Goal: Information Seeking & Learning: Learn about a topic

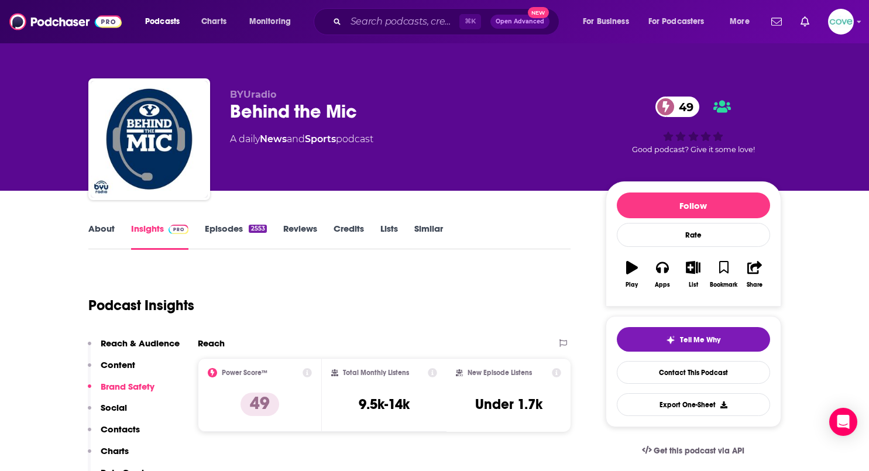
click at [663, 265] on icon "button" at bounding box center [662, 267] width 13 height 13
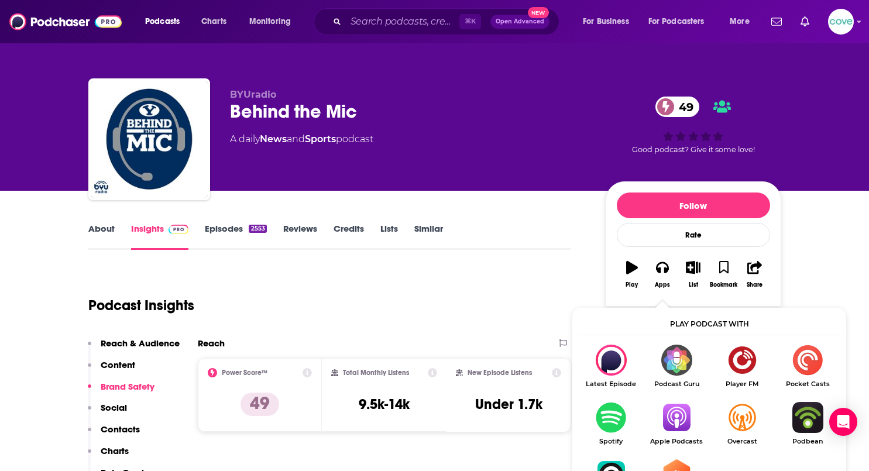
click at [675, 419] on img "Show Listen On dropdown" at bounding box center [677, 417] width 66 height 31
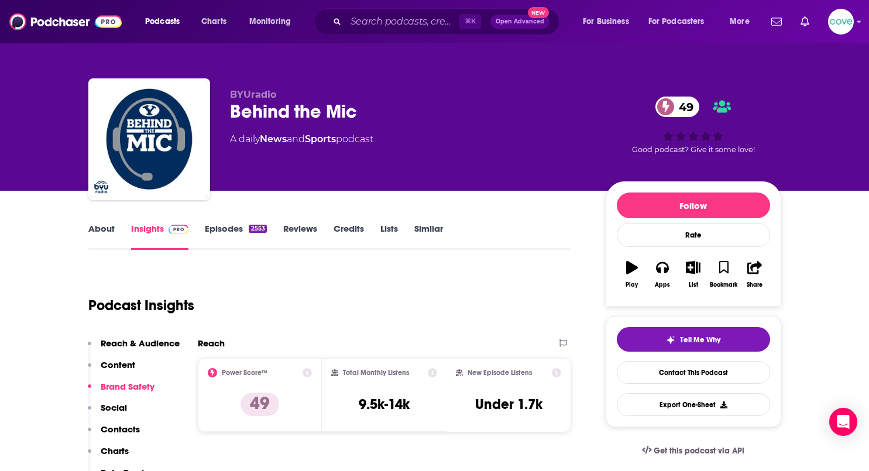
click at [666, 270] on icon "button" at bounding box center [662, 268] width 13 height 12
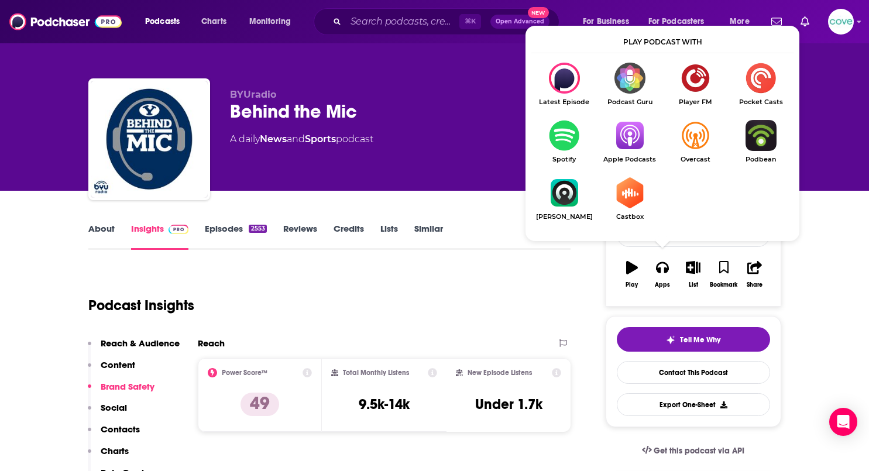
click at [636, 139] on img "Show Listen On dropdown" at bounding box center [630, 135] width 66 height 31
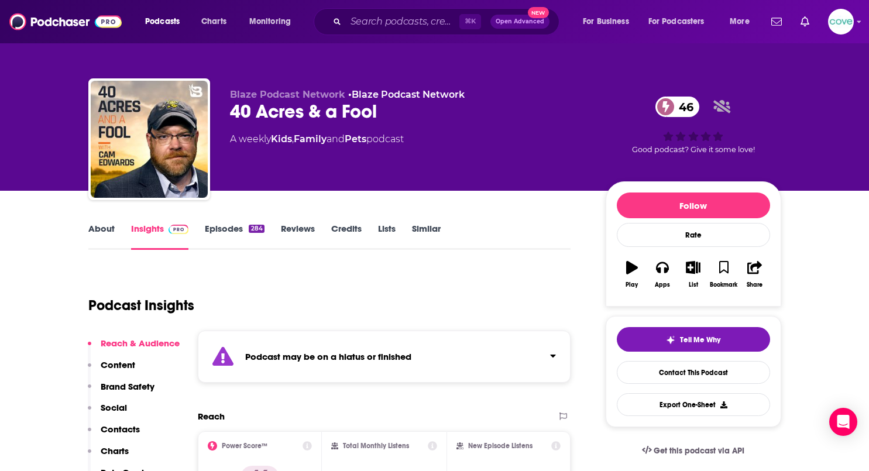
click at [663, 276] on button "Apps" at bounding box center [662, 274] width 30 height 42
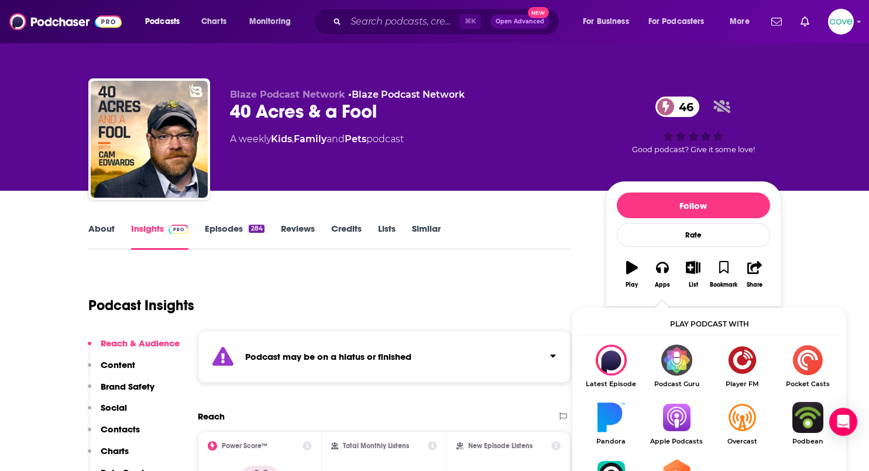
click at [675, 410] on img "Show Listen On dropdown" at bounding box center [677, 417] width 66 height 31
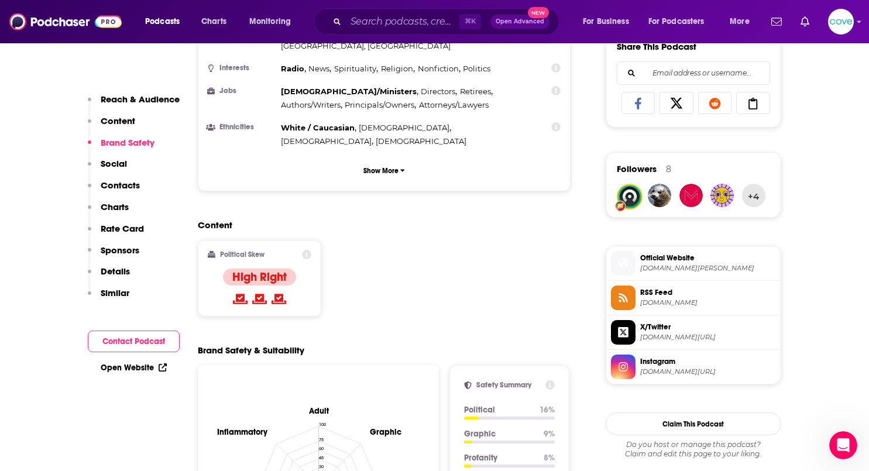
scroll to position [902, 0]
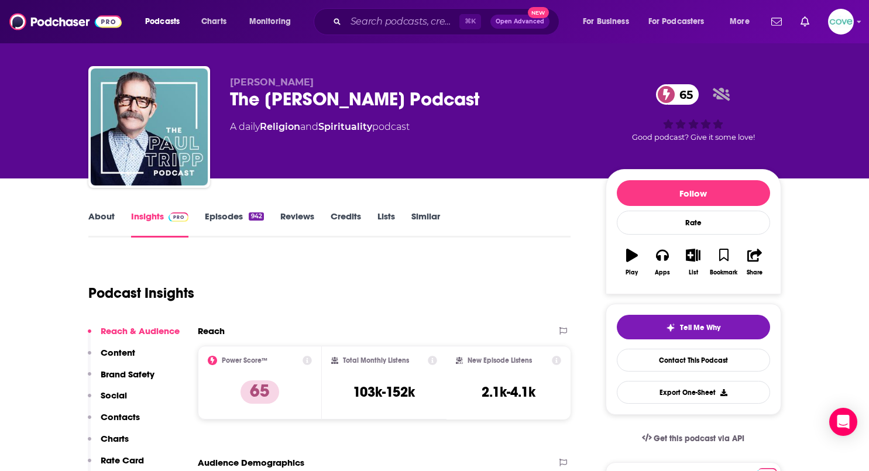
scroll to position [13, 0]
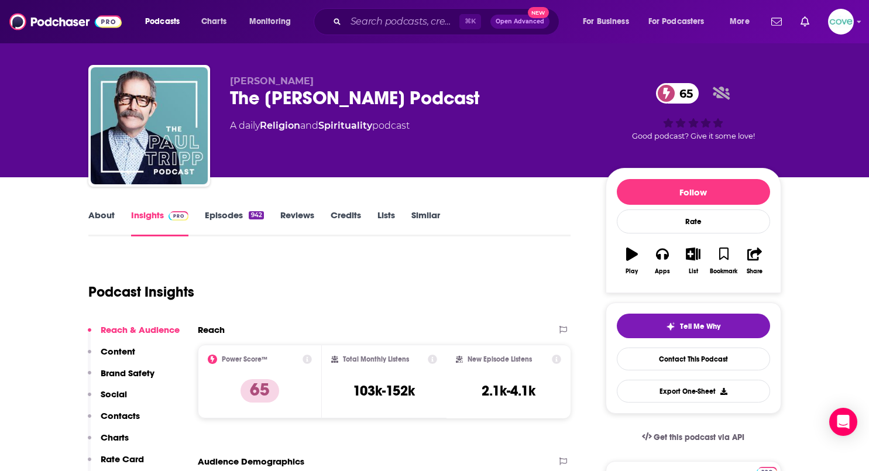
click at [665, 260] on icon "button" at bounding box center [662, 254] width 13 height 13
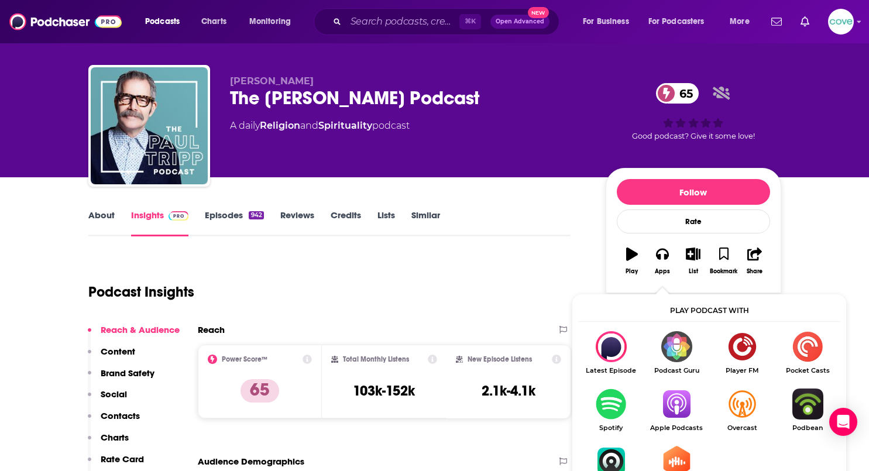
click at [682, 407] on img "Show Listen On dropdown" at bounding box center [677, 404] width 66 height 31
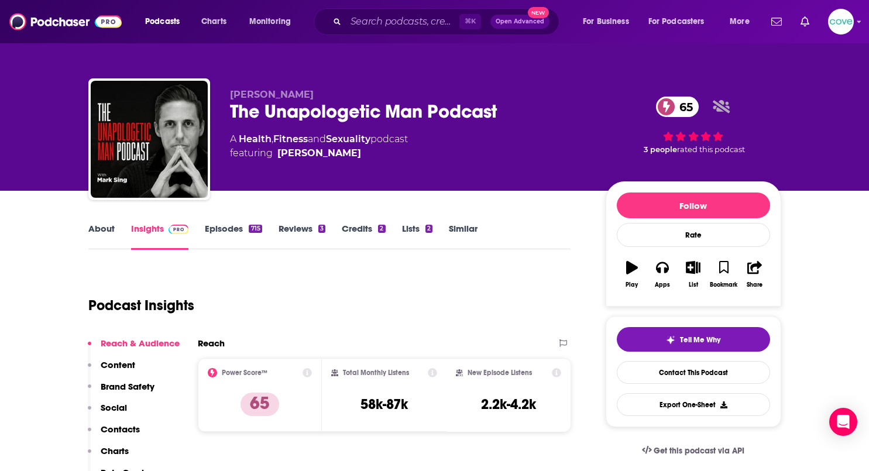
click at [663, 272] on icon "button" at bounding box center [662, 267] width 13 height 13
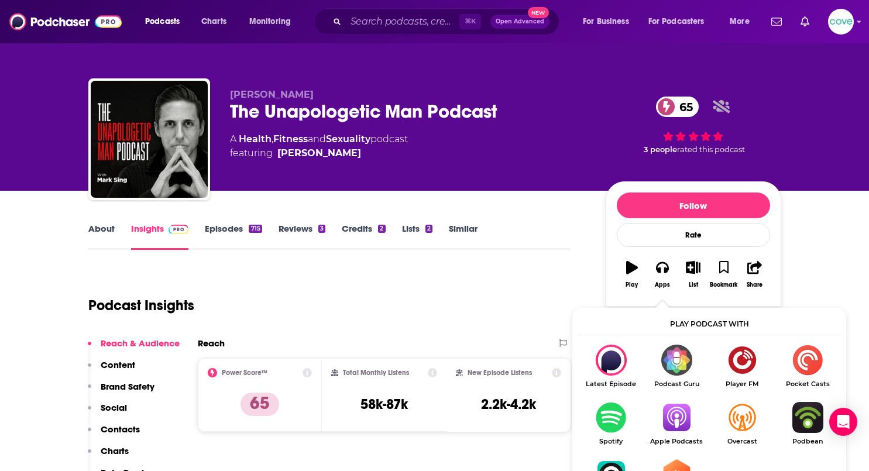
click at [676, 413] on img "Show Listen On dropdown" at bounding box center [677, 417] width 66 height 31
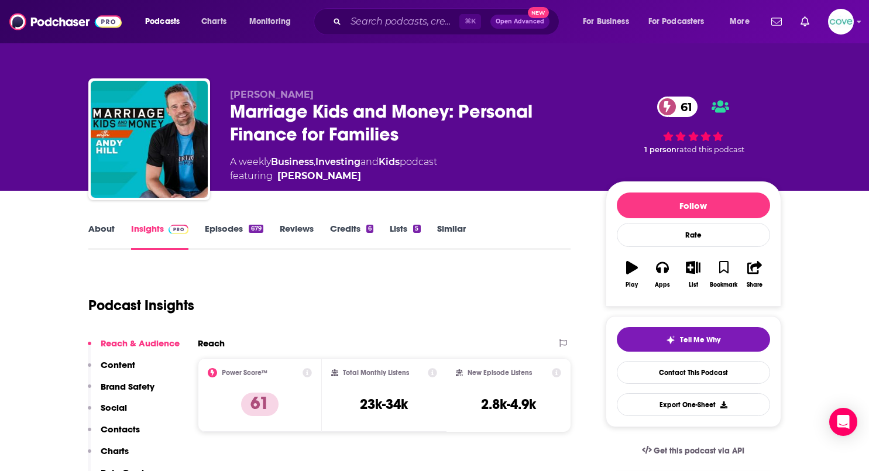
click at [664, 271] on icon "button" at bounding box center [662, 267] width 13 height 13
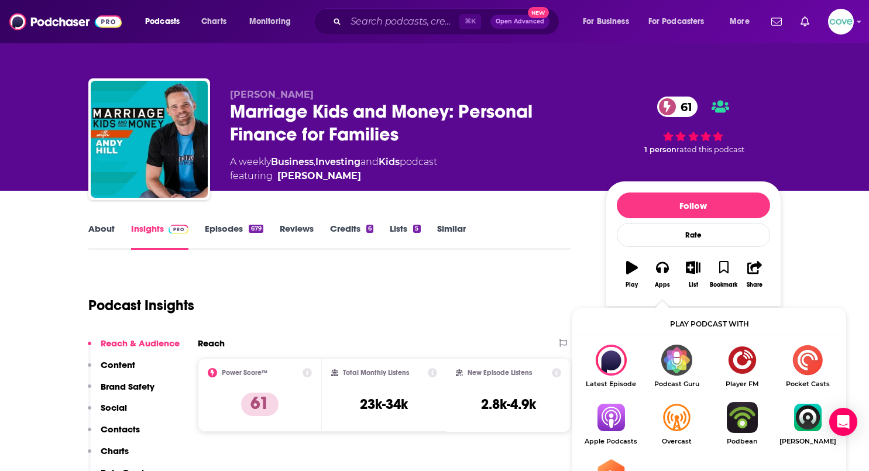
click at [609, 417] on img "Show Listen On dropdown" at bounding box center [611, 417] width 66 height 31
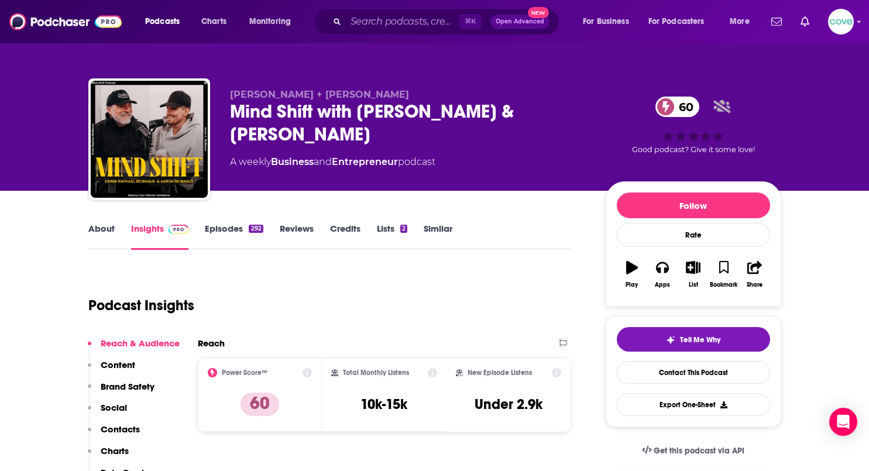
click at [665, 267] on icon "button" at bounding box center [662, 267] width 13 height 13
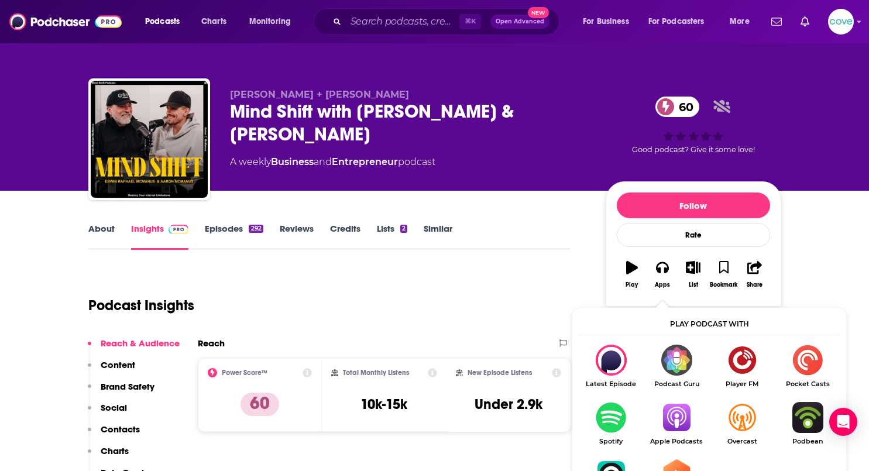
click at [675, 413] on img "Show Listen On dropdown" at bounding box center [677, 417] width 66 height 31
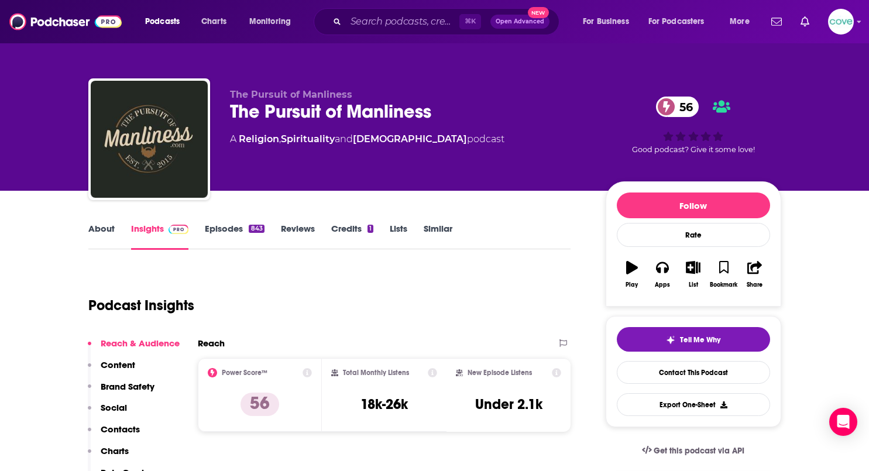
click at [664, 273] on icon "button" at bounding box center [662, 268] width 13 height 12
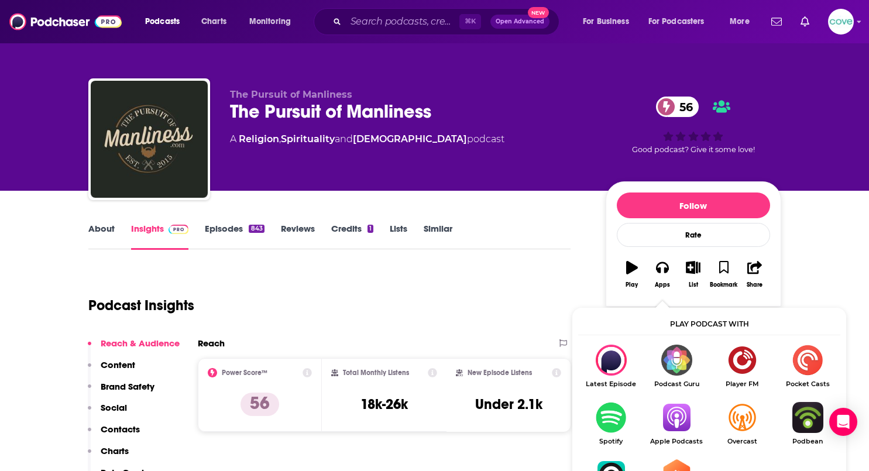
click at [676, 411] on img "Show Listen On dropdown" at bounding box center [677, 417] width 66 height 31
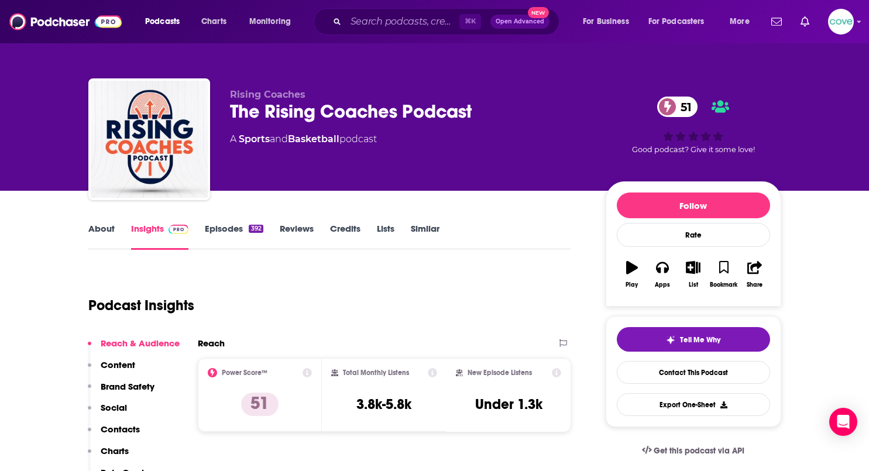
click at [663, 267] on icon "button" at bounding box center [662, 267] width 13 height 13
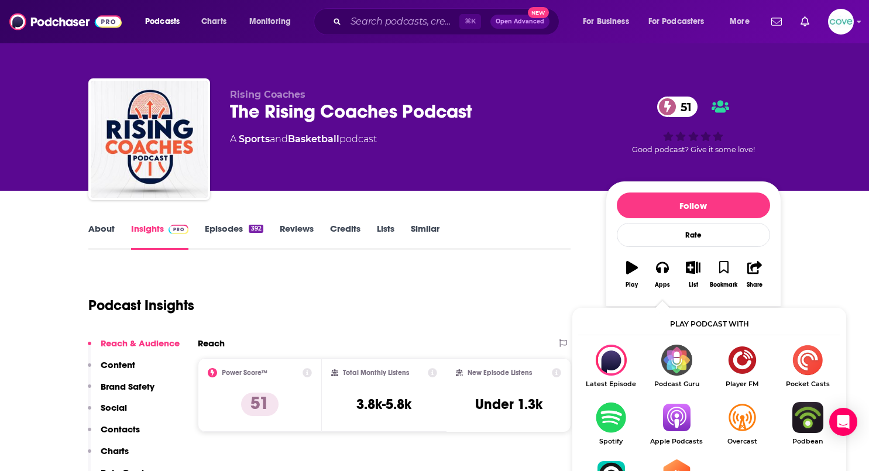
click at [675, 419] on img "Show Listen On dropdown" at bounding box center [677, 417] width 66 height 31
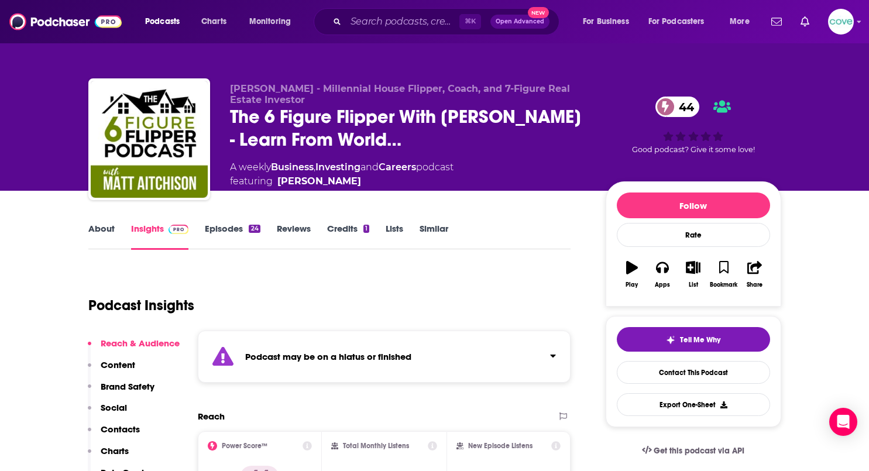
click at [667, 268] on icon "button" at bounding box center [662, 268] width 13 height 12
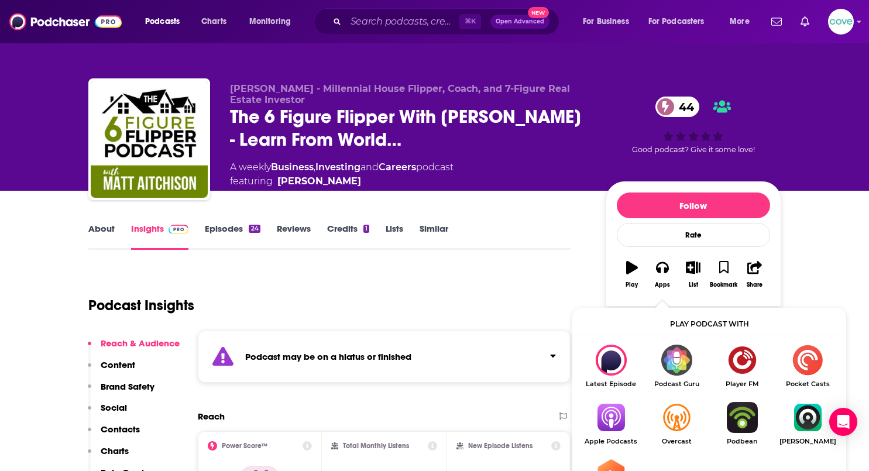
click at [623, 420] on img "Show Listen On dropdown" at bounding box center [611, 417] width 66 height 31
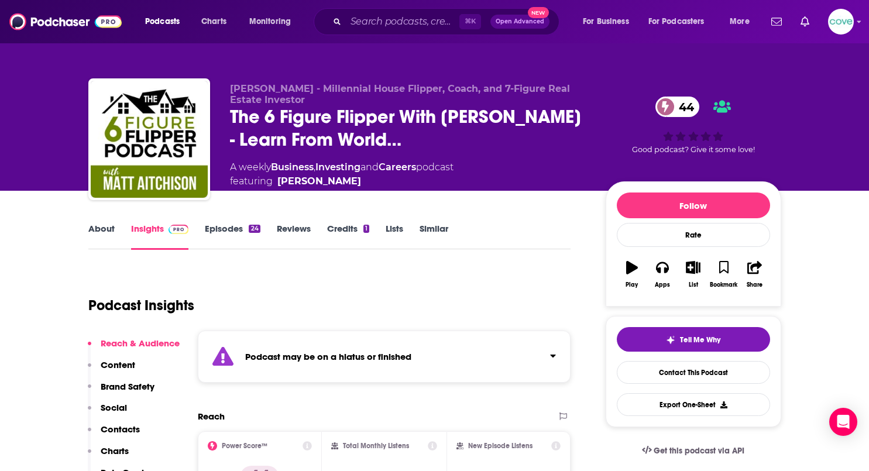
click at [433, 229] on link "Similar" at bounding box center [434, 236] width 29 height 27
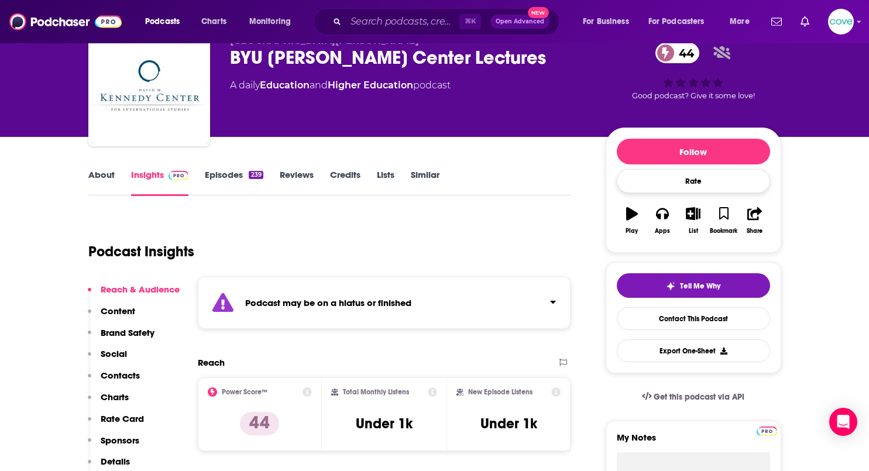
scroll to position [177, 0]
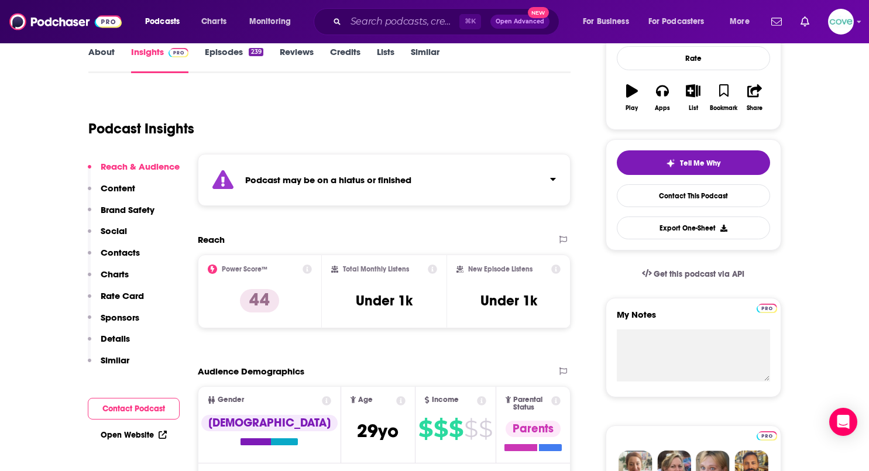
click at [661, 92] on icon "button" at bounding box center [662, 90] width 13 height 13
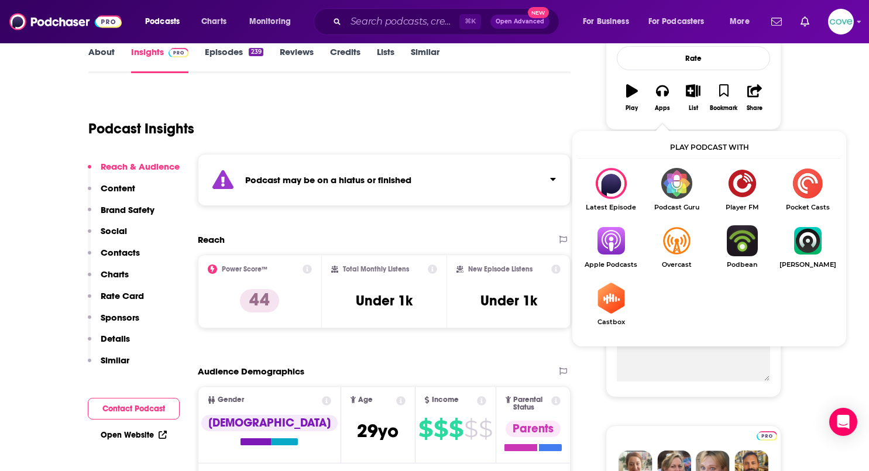
click at [610, 241] on img "Show Listen On dropdown" at bounding box center [611, 240] width 66 height 31
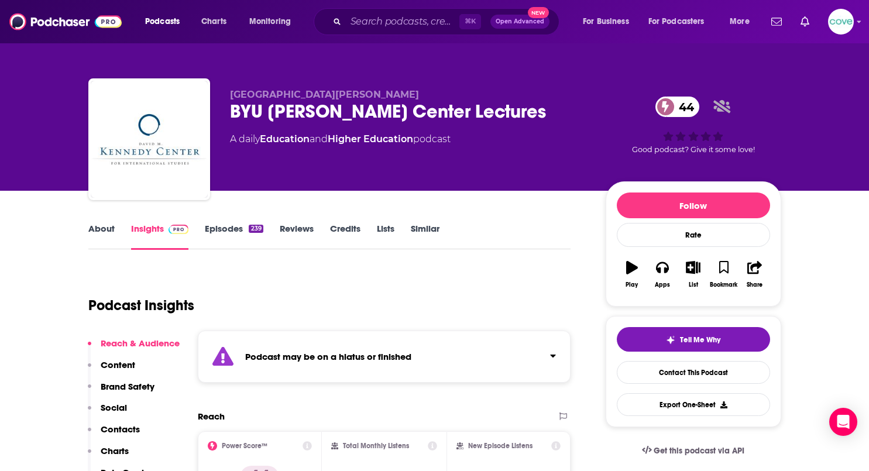
scroll to position [0, 0]
click at [341, 118] on div "BYU [PERSON_NAME] Center Lectures 44" at bounding box center [408, 111] width 357 height 23
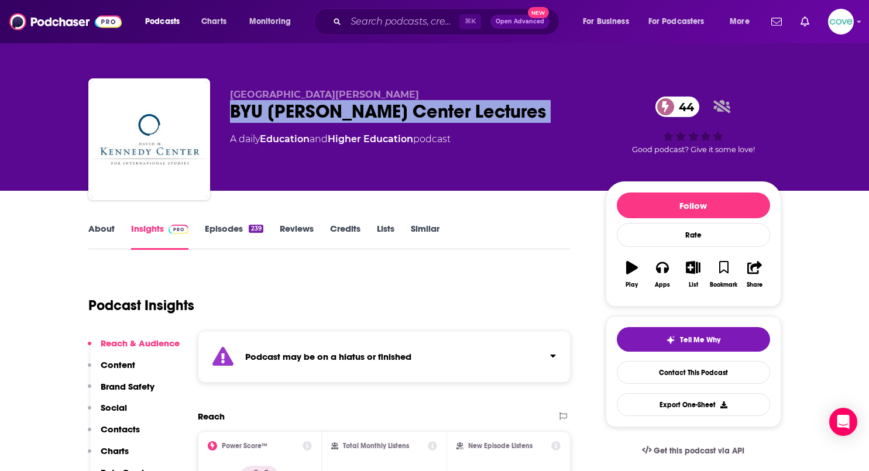
click at [341, 118] on div "BYU [PERSON_NAME] Center Lectures 44" at bounding box center [408, 111] width 357 height 23
copy div "BYU [PERSON_NAME] Center Lectures 44"
